Goal: Task Accomplishment & Management: Manage account settings

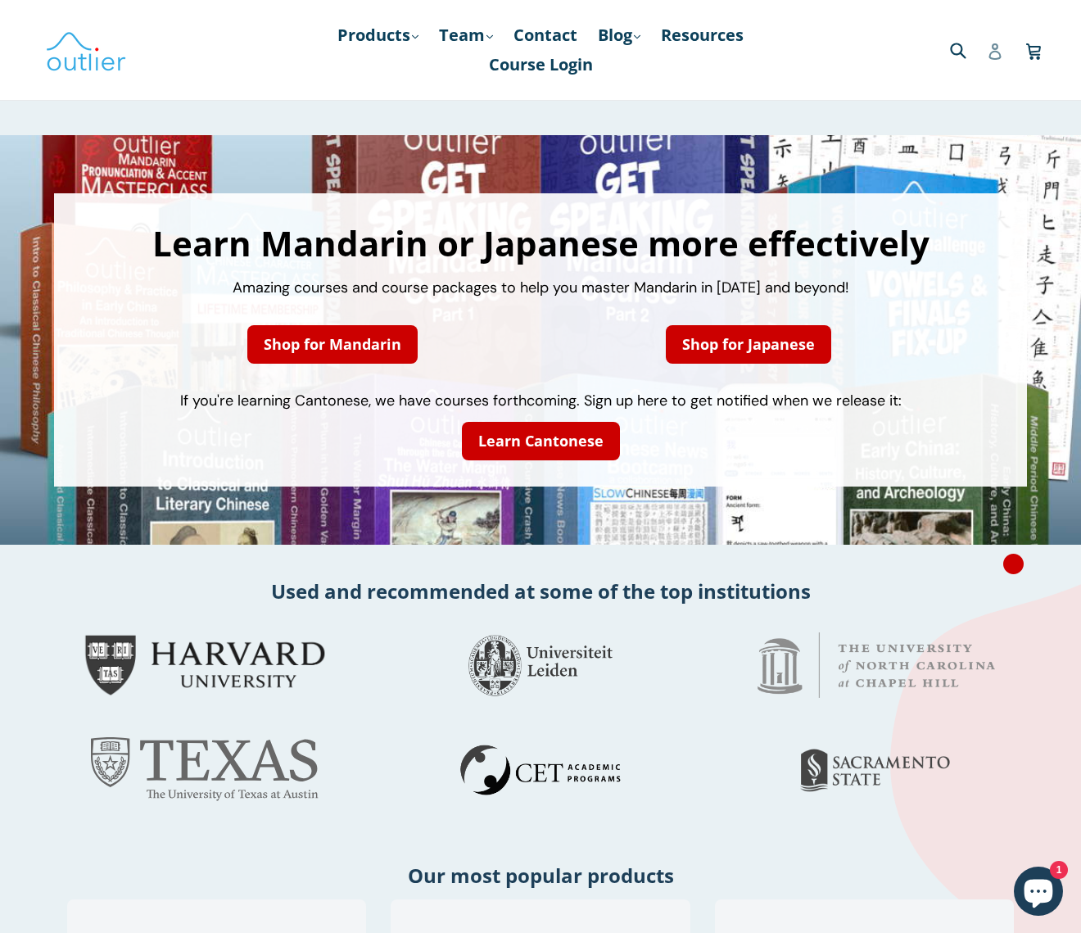
click at [993, 52] on icon at bounding box center [994, 51] width 12 height 16
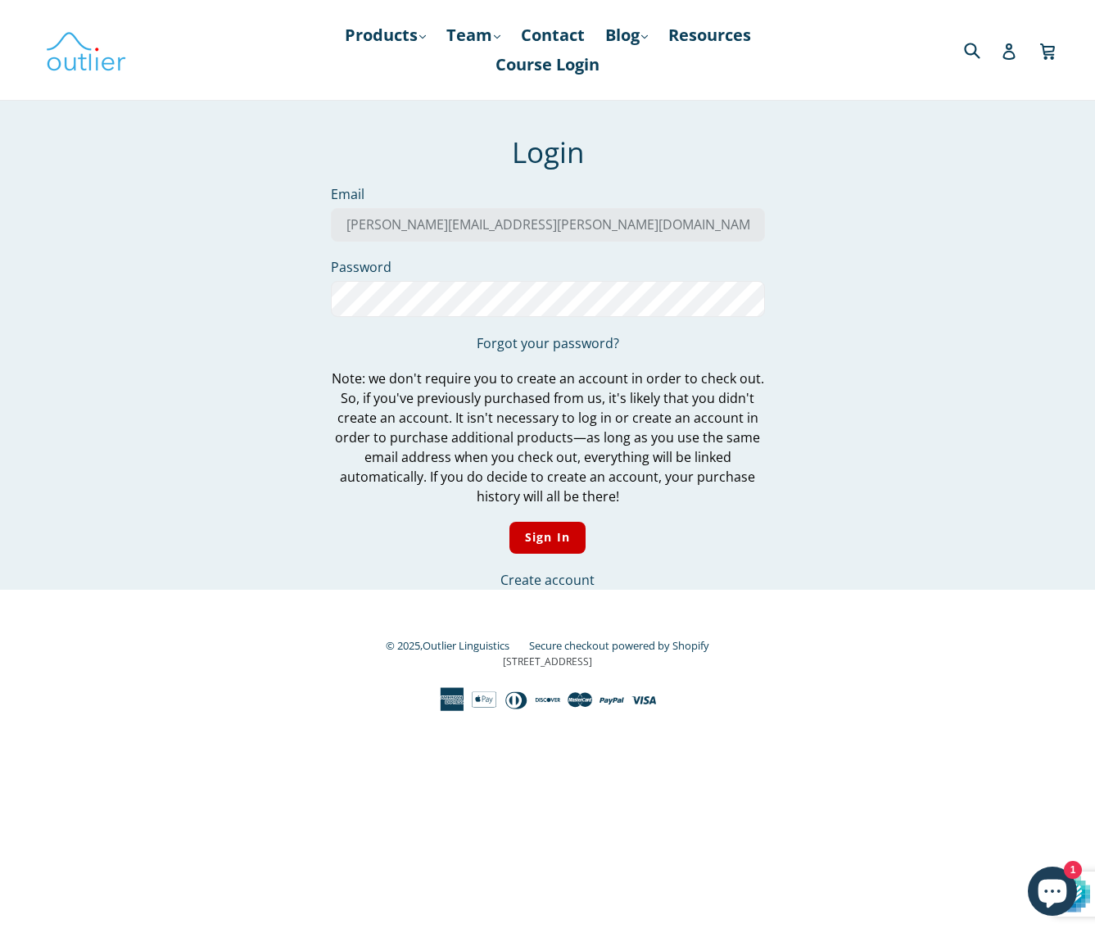
type input "[PERSON_NAME][EMAIL_ADDRESS][PERSON_NAME][DOMAIN_NAME]"
click at [509, 522] on input "Sign In" at bounding box center [547, 538] width 76 height 32
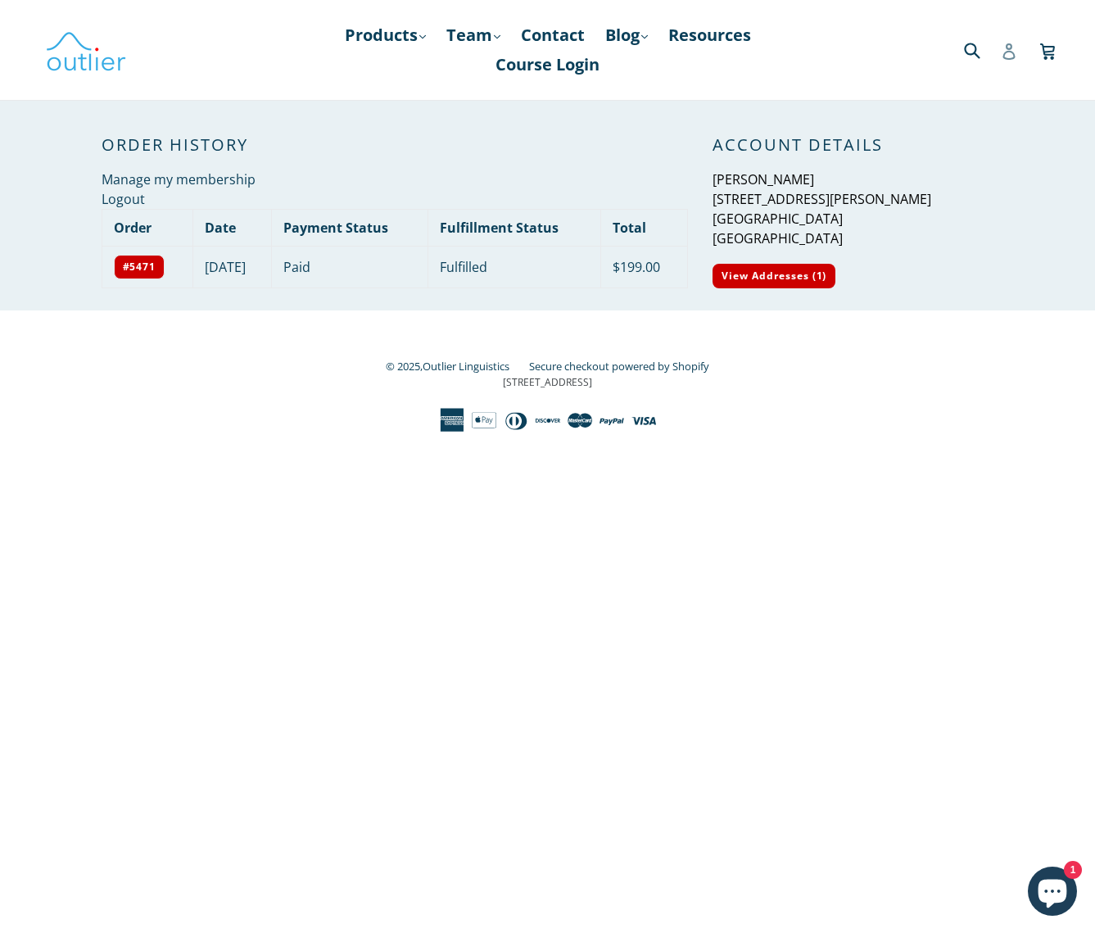
click at [1009, 53] on icon at bounding box center [1009, 51] width 16 height 16
click at [758, 272] on link "View Addresses (1)" at bounding box center [773, 276] width 123 height 25
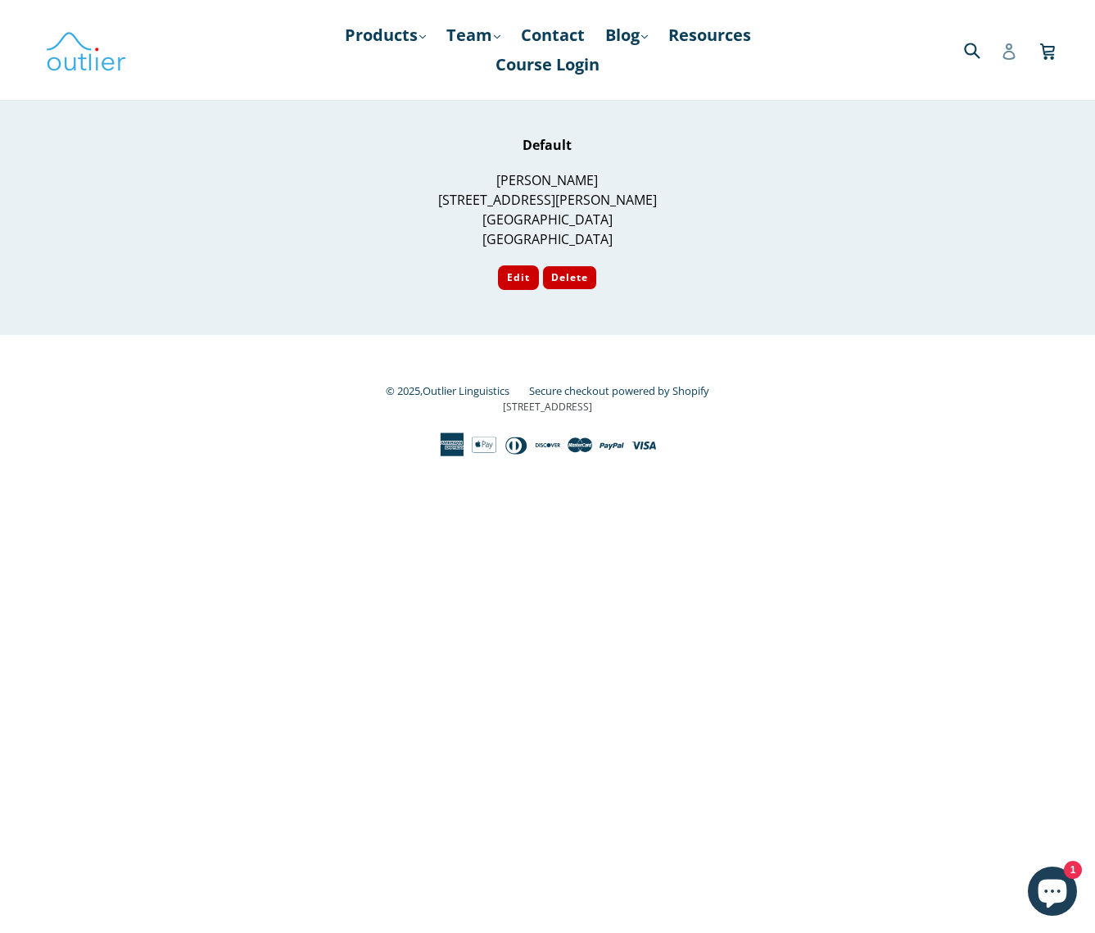
click at [1006, 54] on icon at bounding box center [1009, 51] width 16 height 16
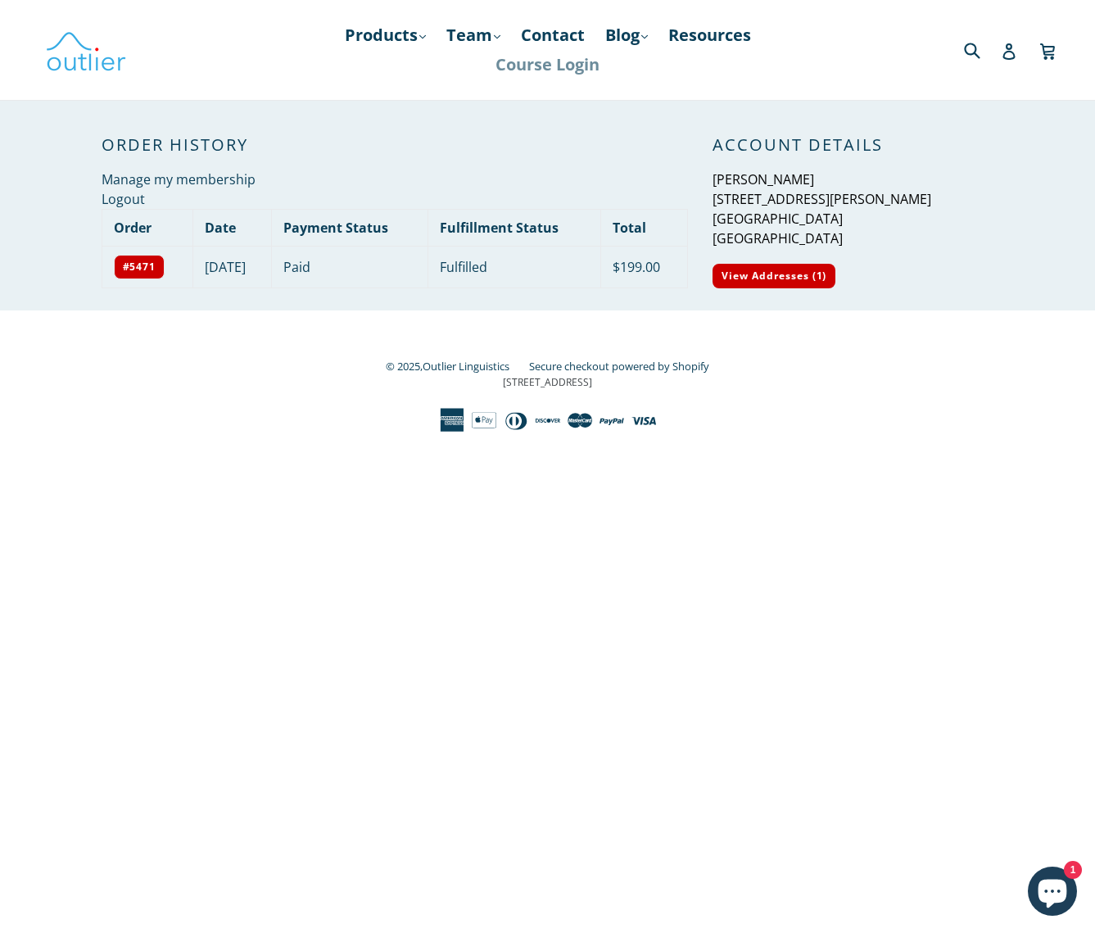
click at [549, 62] on link "Course Login" at bounding box center [547, 64] width 120 height 29
